Goal: Task Accomplishment & Management: Complete application form

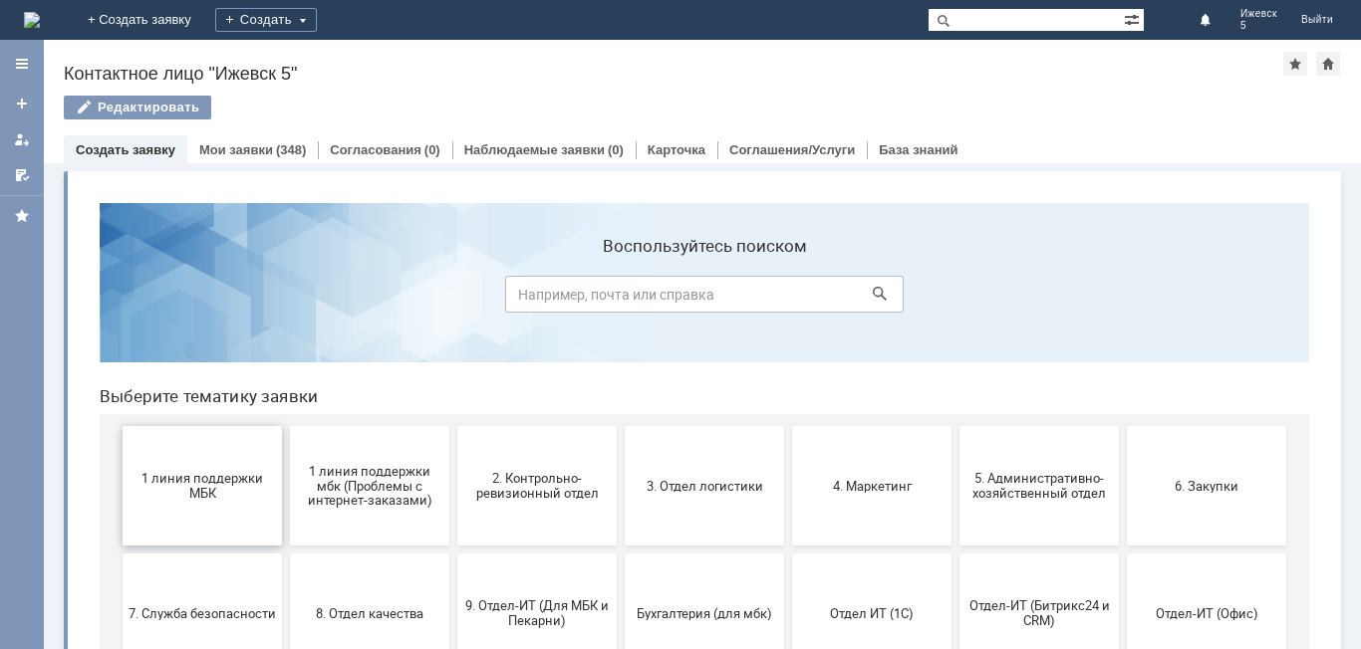
click at [231, 498] on span "1 линия поддержки МБК" at bounding box center [201, 486] width 147 height 30
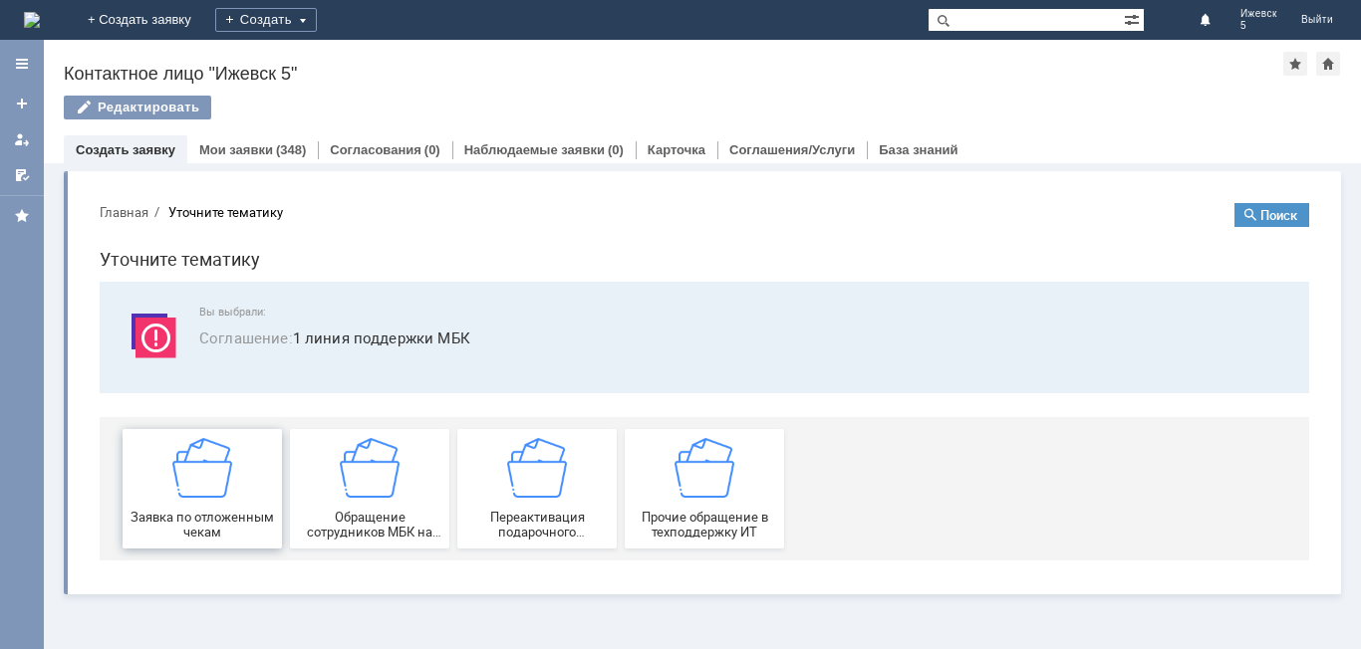
click at [223, 508] on div "Заявка по отложенным чекам" at bounding box center [201, 489] width 147 height 102
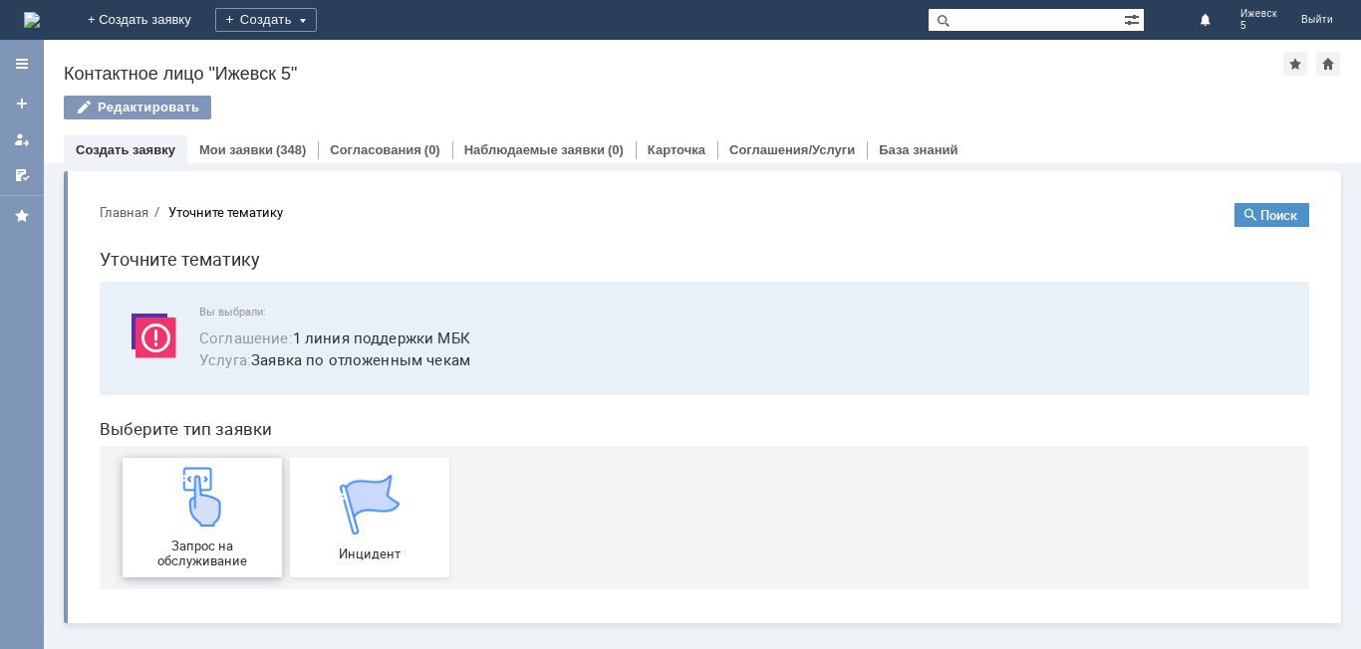
click at [223, 518] on img at bounding box center [202, 497] width 60 height 60
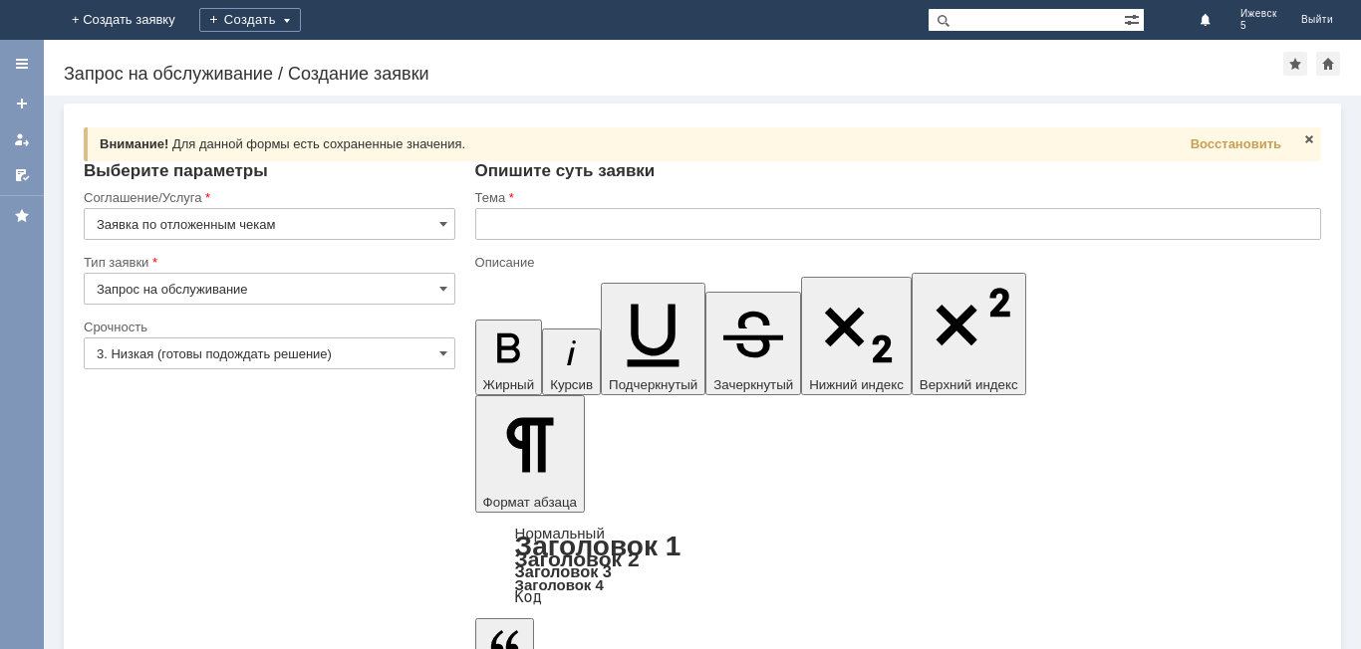
click at [506, 229] on input "text" at bounding box center [898, 224] width 846 height 32
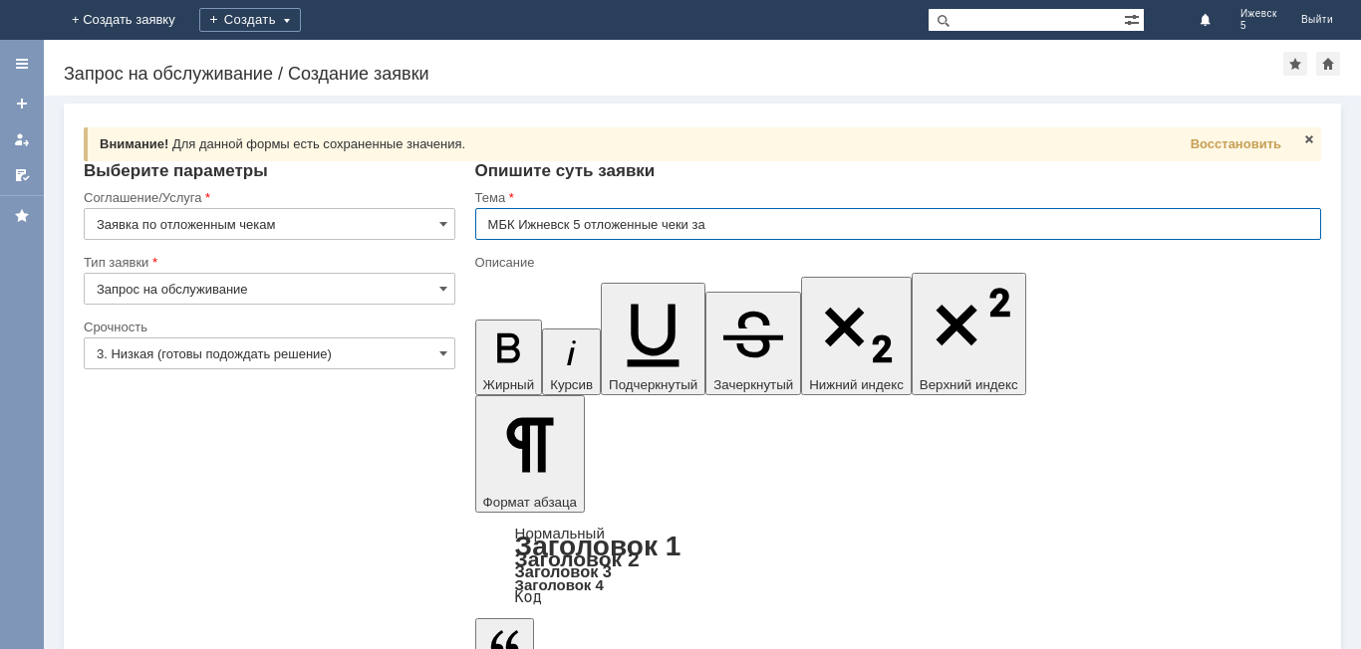
click at [546, 228] on input "МБК Ижневск 5 отложенные чеки за" at bounding box center [898, 224] width 846 height 32
click at [761, 229] on input "МБК Ижевск 5 отложенные чеки за" at bounding box center [898, 224] width 846 height 32
type input "МБК Ижевск 5 отложенные чеки за [DATE]"
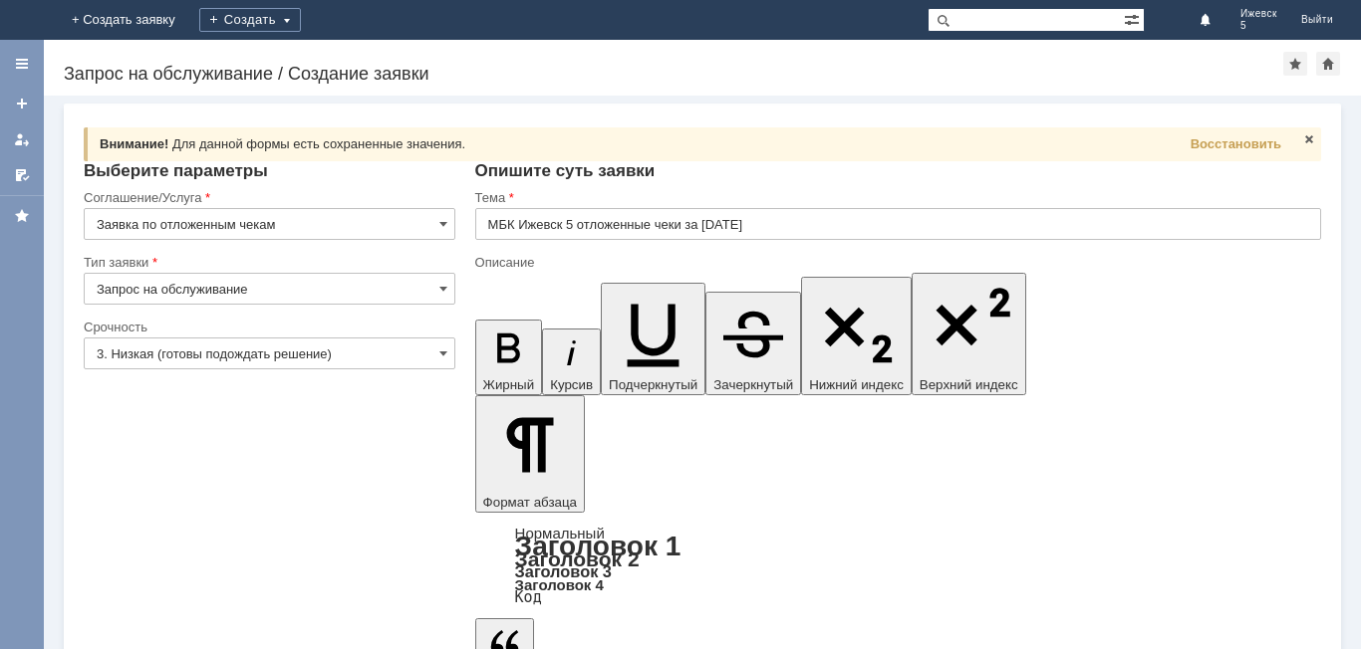
click at [488, 234] on input "МБК Ижевск 5 отложенные чеки за 11.10.2025" at bounding box center [898, 224] width 846 height 32
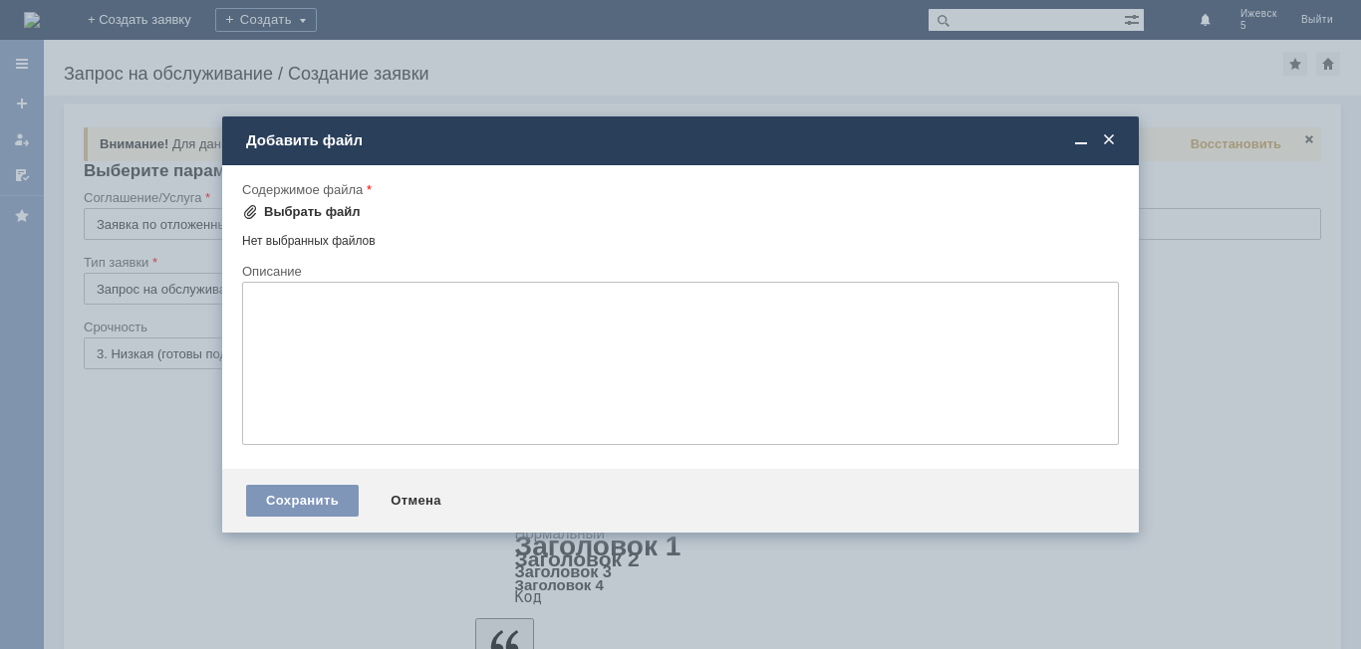
click at [348, 212] on div "Выбрать файл" at bounding box center [312, 212] width 97 height 16
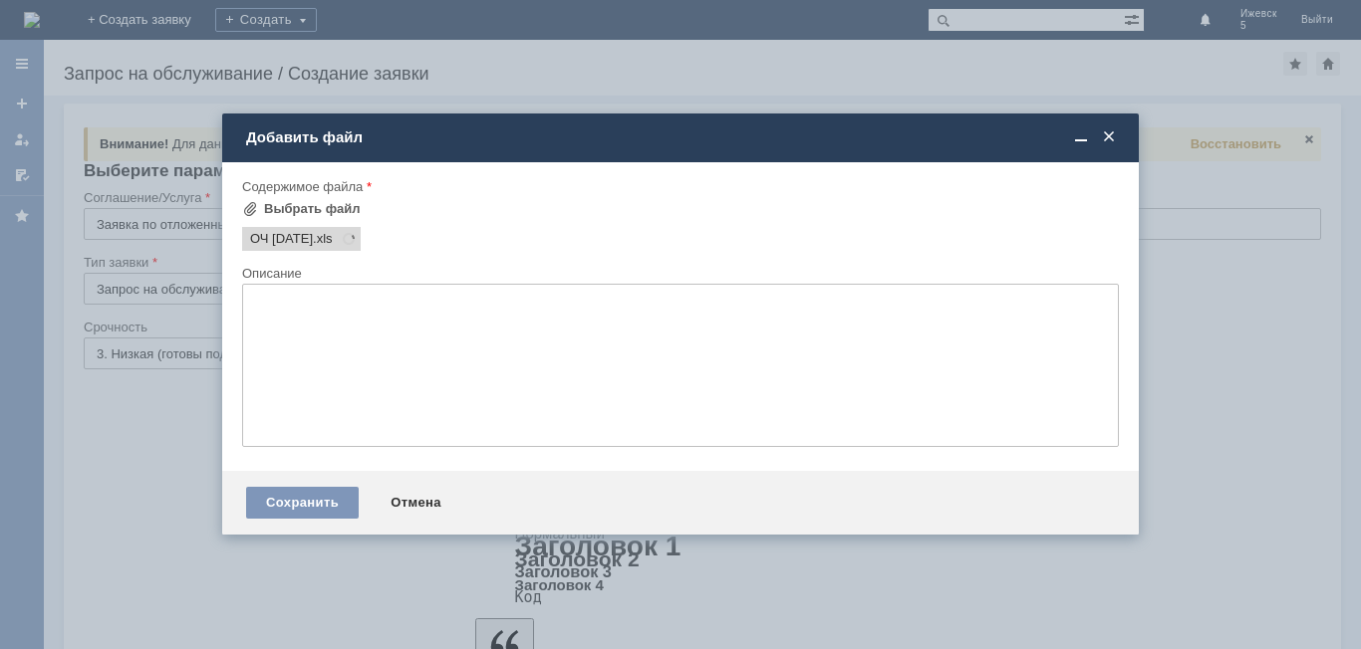
scroll to position [0, 0]
click at [307, 499] on div "Сохранить" at bounding box center [302, 503] width 113 height 32
